Goal: Information Seeking & Learning: Learn about a topic

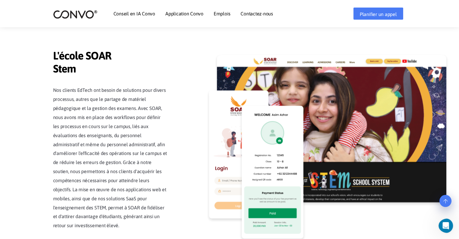
scroll to position [1460, 0]
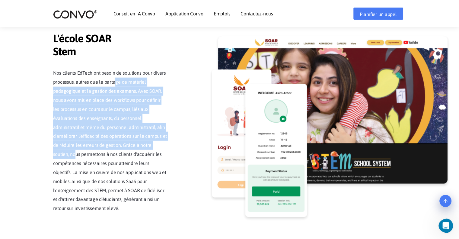
drag, startPoint x: 113, startPoint y: 84, endPoint x: 128, endPoint y: 145, distance: 62.8
click at [128, 145] on font "Nos clients EdTech ont besoin de solutions pour divers processus, autres que le…" at bounding box center [110, 140] width 114 height 141
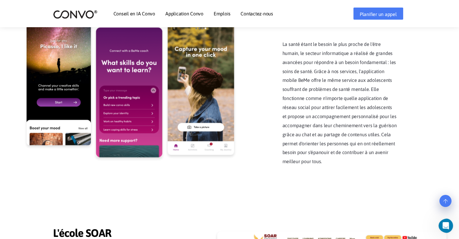
scroll to position [1248, 0]
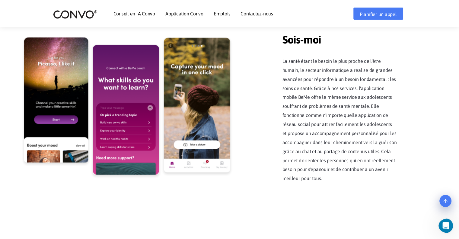
click at [249, 75] on div "BeMe Sois-moi La santé étant le besoin le plus proche de l'être humain, le sect…" at bounding box center [230, 111] width 344 height 174
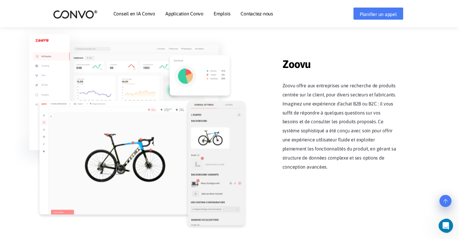
scroll to position [765, 0]
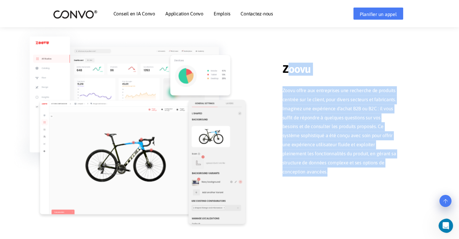
drag, startPoint x: 283, startPoint y: 69, endPoint x: 304, endPoint y: 171, distance: 104.7
click at [304, 171] on div "Zoovu Zoovu offre aux entreprises une recherche de produits centrée sur le clie…" at bounding box center [340, 114] width 115 height 123
copy div "Zoovu Zoovu offre aux entreprises une recherche de produits centrée sur le clie…"
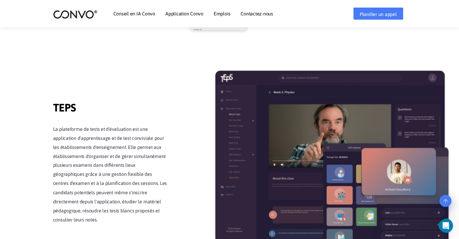
scroll to position [1007, 0]
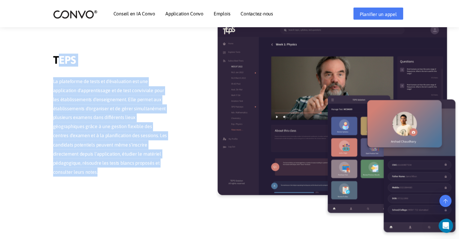
drag, startPoint x: 52, startPoint y: 63, endPoint x: 155, endPoint y: 170, distance: 148.7
click at [155, 170] on section "un petit échantillon de nos projets Zip Homes Zip Homes Construisez votre maiso…" at bounding box center [229, 114] width 459 height 1172
copy div "TEPS La plateforme de tests et d'évaluation est une application d'apprentissage…"
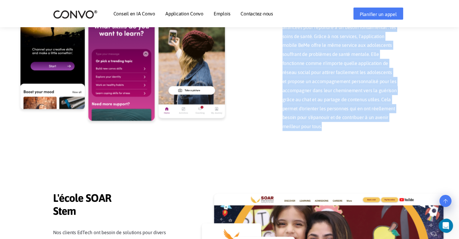
scroll to position [1357, 0]
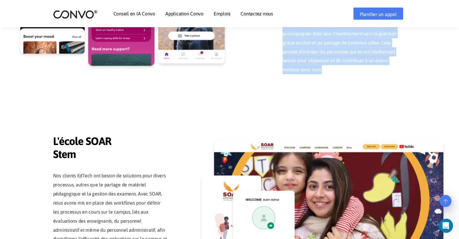
drag, startPoint x: 282, startPoint y: 98, endPoint x: 335, endPoint y: 82, distance: 55.8
click at [335, 82] on div "BeMe Sois-moi La santé étant le besoin le plus proche de l'être humain, le sect…" at bounding box center [230, 2] width 344 height 174
copy div "Sois-moi La santé étant le besoin le plus proche de l'être humain, le secteur i…"
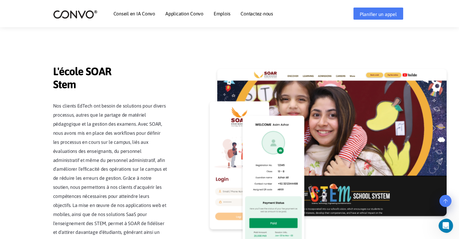
scroll to position [1448, 0]
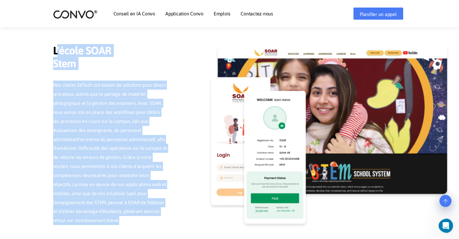
drag, startPoint x: 53, startPoint y: 49, endPoint x: 151, endPoint y: 223, distance: 199.7
click at [151, 223] on div "L'école SOAR Stem Nos clients EdTech ont besoin de solutions pour divers proces…" at bounding box center [115, 142] width 115 height 196
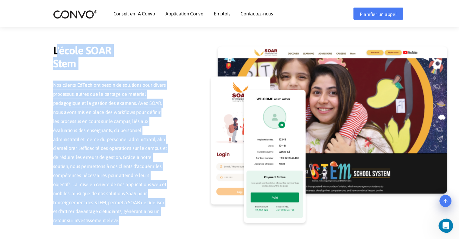
copy div "L'école SOAR Stem Nos clients EdTech ont besoin de solutions pour divers proces…"
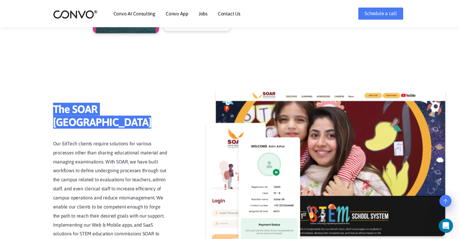
scroll to position [1357, 0]
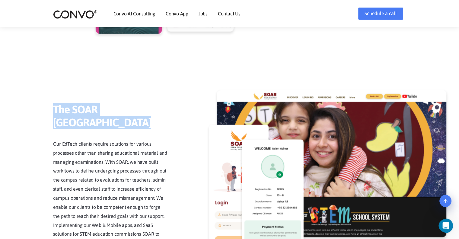
click at [157, 90] on div "The [GEOGRAPHIC_DATA] The [GEOGRAPHIC_DATA] Our EdTech clients require solution…" at bounding box center [230, 183] width 344 height 187
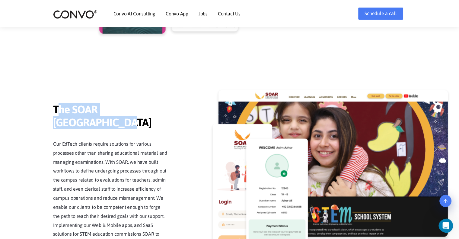
drag, startPoint x: 53, startPoint y: 96, endPoint x: 115, endPoint y: 114, distance: 64.1
copy span "The [GEOGRAPHIC_DATA]"
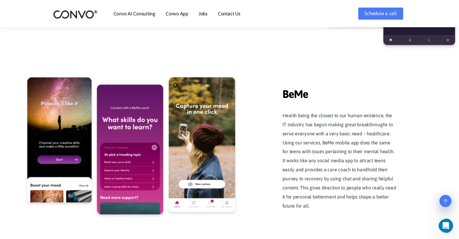
scroll to position [1115, 0]
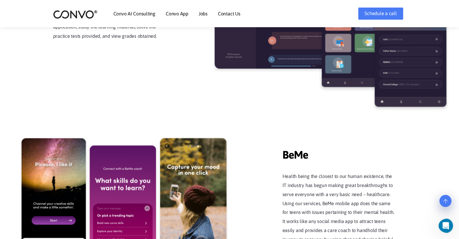
drag, startPoint x: 288, startPoint y: 153, endPoint x: 308, endPoint y: 153, distance: 20.8
click at [308, 153] on span "BeMe" at bounding box center [340, 151] width 115 height 24
copy span "BeMe"
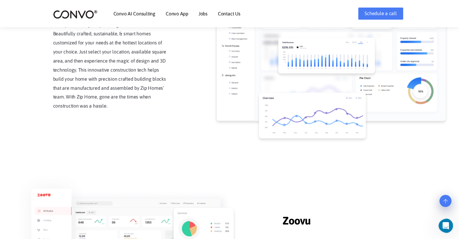
scroll to position [632, 0]
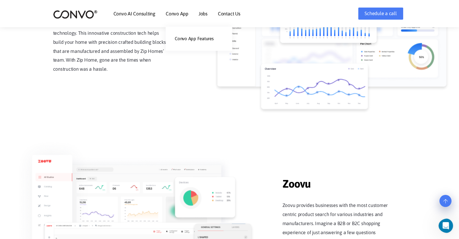
click at [183, 30] on ul "Convo App Features" at bounding box center [199, 39] width 66 height 24
click at [182, 35] on link "Convo App Features" at bounding box center [199, 39] width 66 height 12
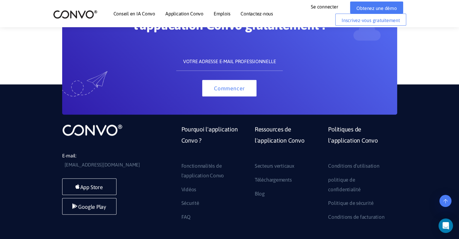
scroll to position [3292, 0]
